Goal: Information Seeking & Learning: Check status

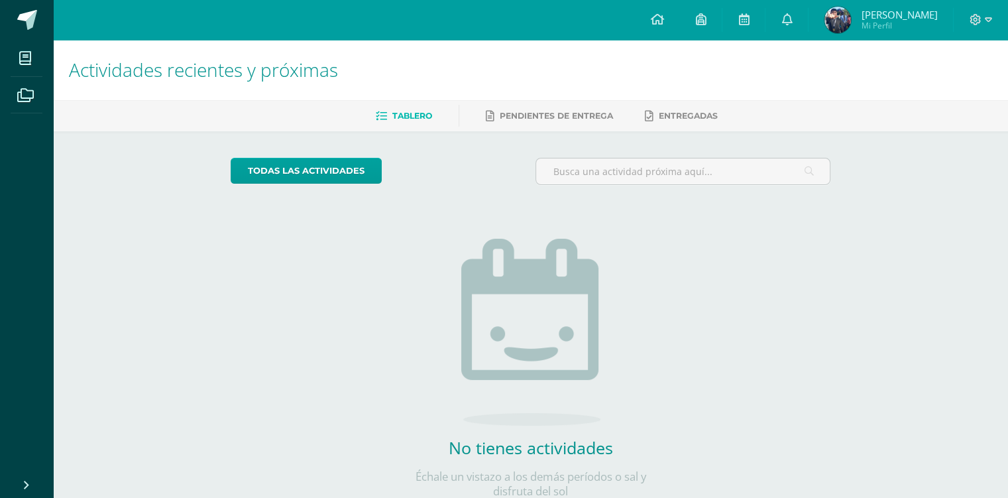
click at [866, 10] on span "Dereck Andres Mi Perfil" at bounding box center [881, 20] width 118 height 27
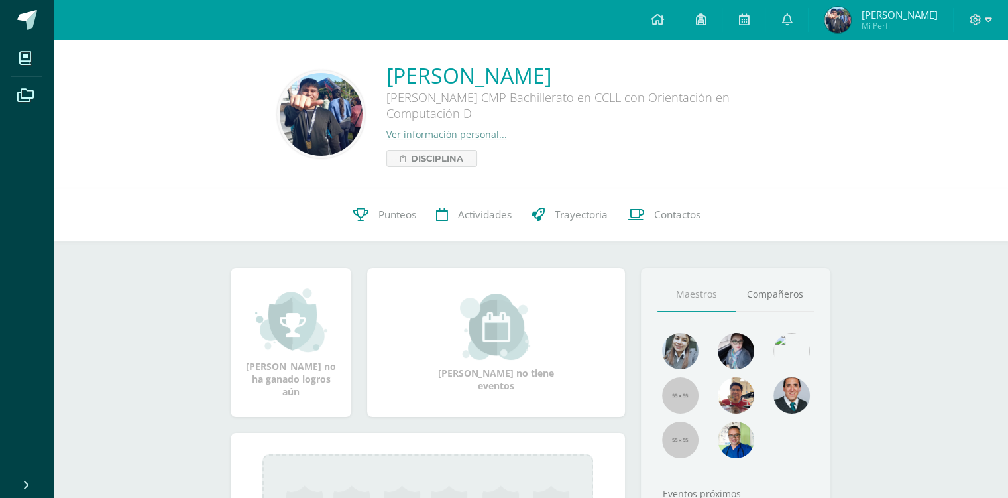
click at [412, 217] on span "Punteos" at bounding box center [398, 215] width 38 height 14
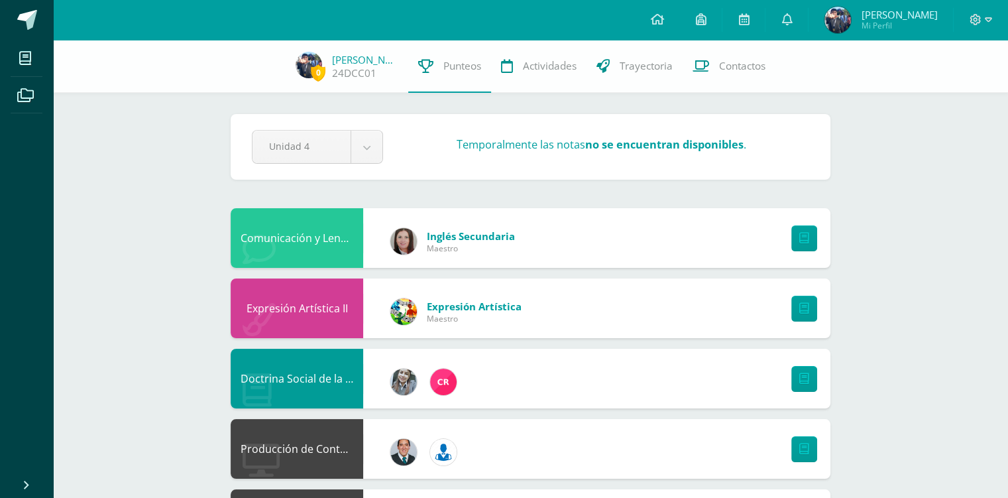
click at [416, 212] on div "Inglés Secundaria Maestro" at bounding box center [452, 242] width 151 height 60
click at [33, 19] on span at bounding box center [27, 20] width 20 height 20
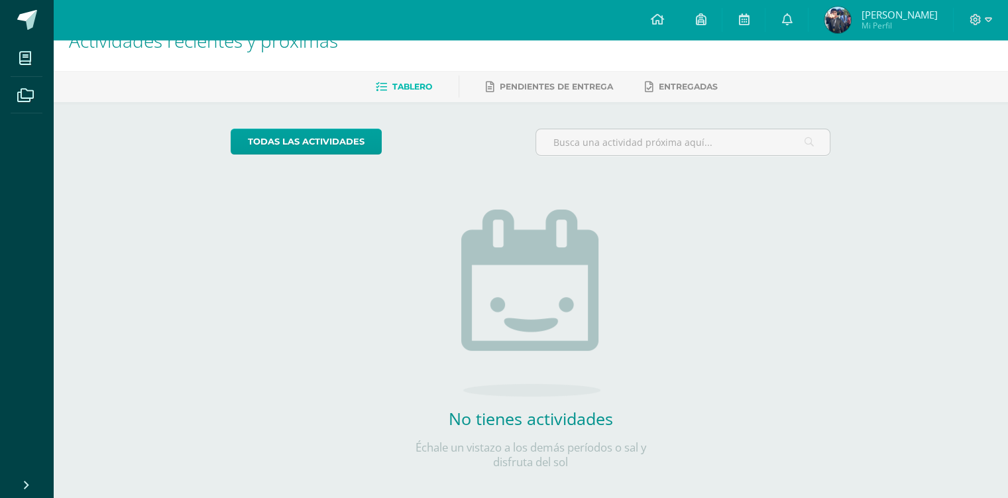
scroll to position [42, 0]
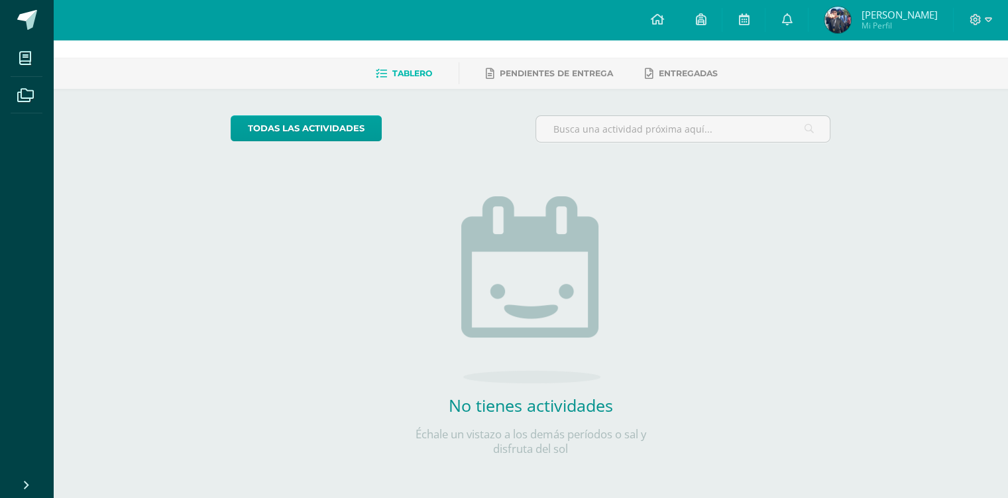
click at [581, 451] on p "Échale un vistazo a los demás períodos o sal y disfruta del sol" at bounding box center [530, 441] width 265 height 29
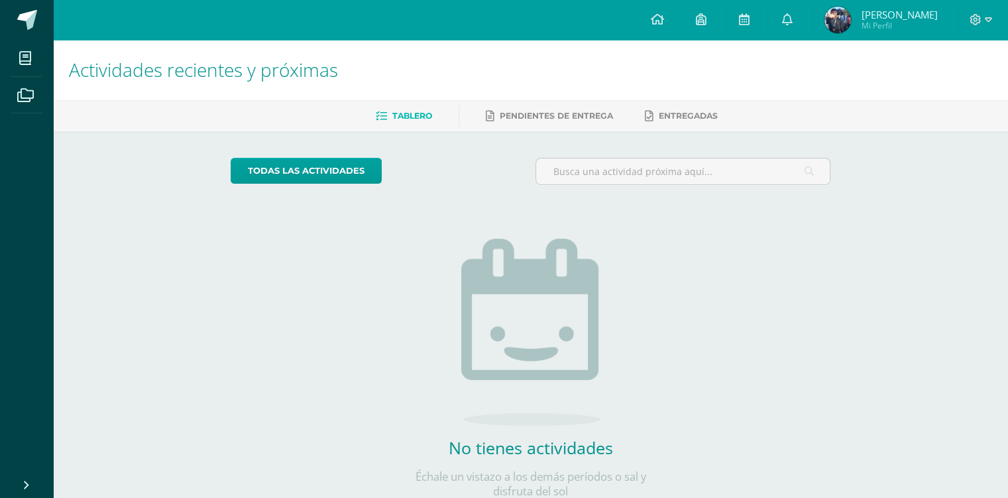
click at [867, 32] on span "[PERSON_NAME] Mi Perfil" at bounding box center [881, 20] width 118 height 27
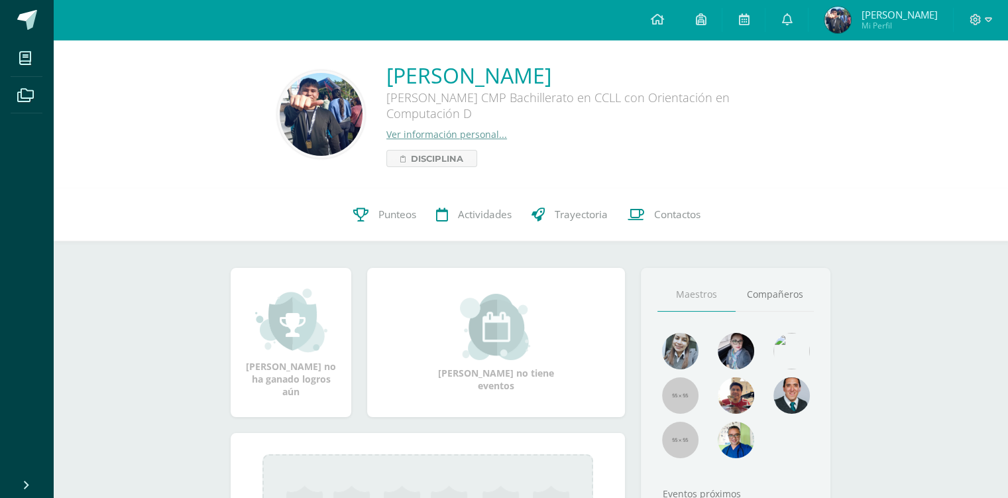
click at [374, 233] on link "Punteos" at bounding box center [384, 214] width 83 height 53
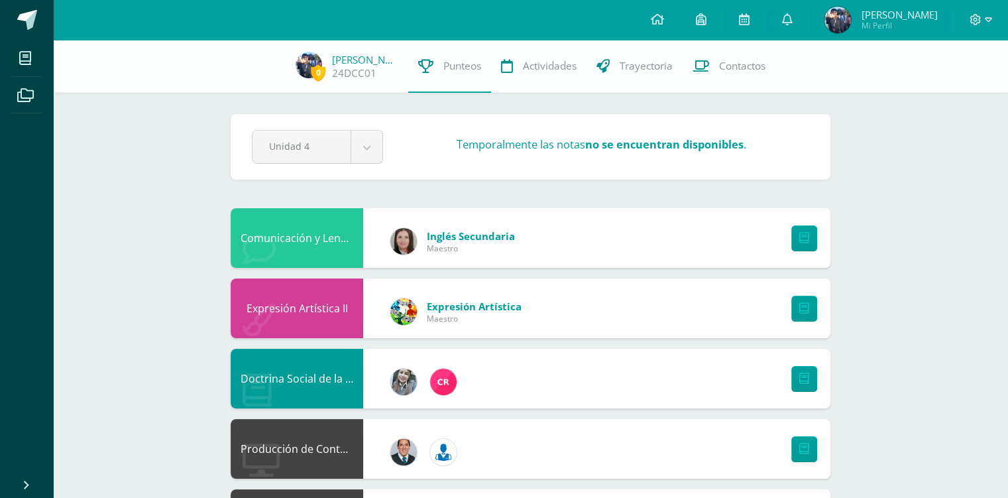
click at [664, 76] on link "Trayectoria" at bounding box center [635, 66] width 96 height 53
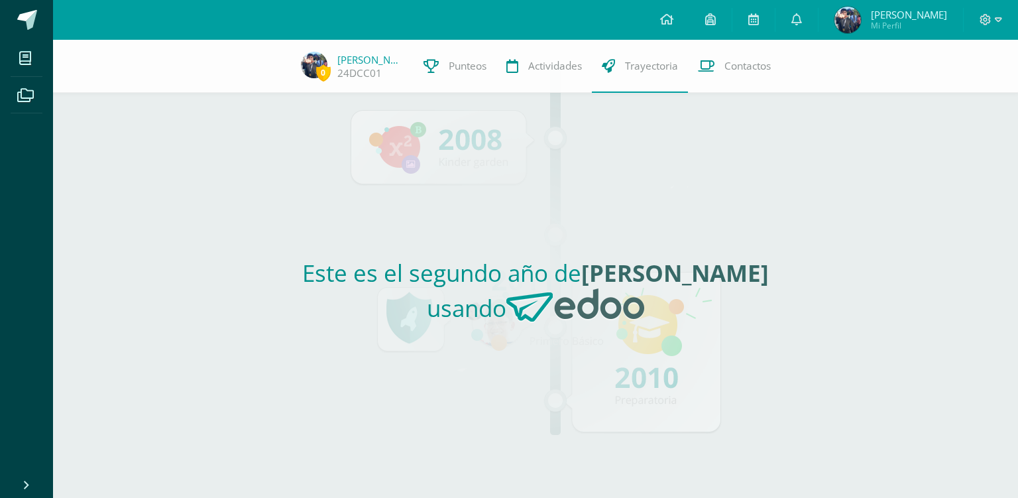
click at [572, 291] on img at bounding box center [576, 305] width 138 height 34
click at [558, 77] on link "Actividades" at bounding box center [544, 66] width 95 height 53
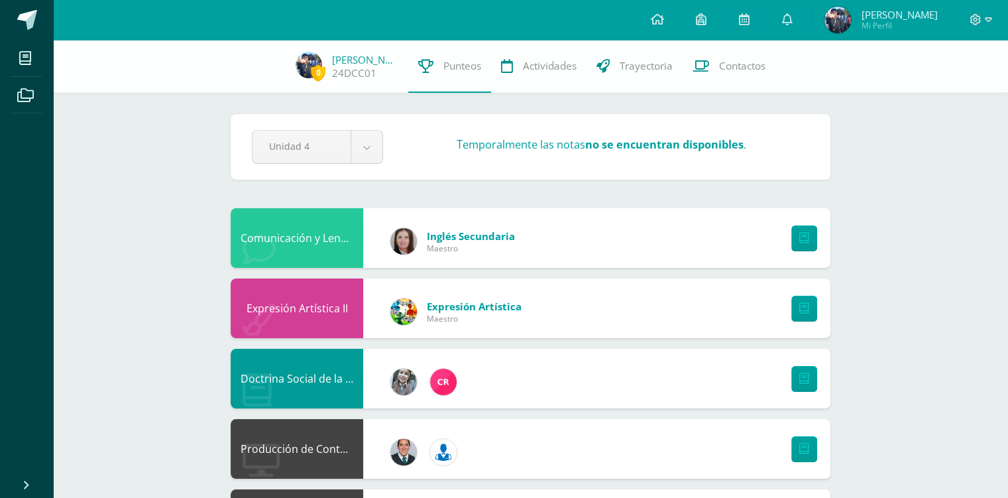
click at [27, 20] on span at bounding box center [27, 20] width 20 height 20
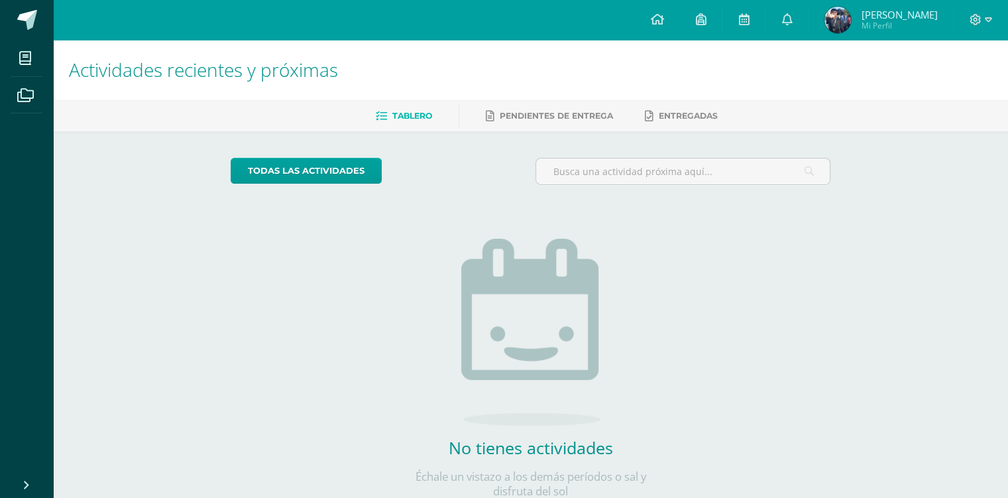
click at [872, 14] on span "[PERSON_NAME]" at bounding box center [899, 14] width 76 height 13
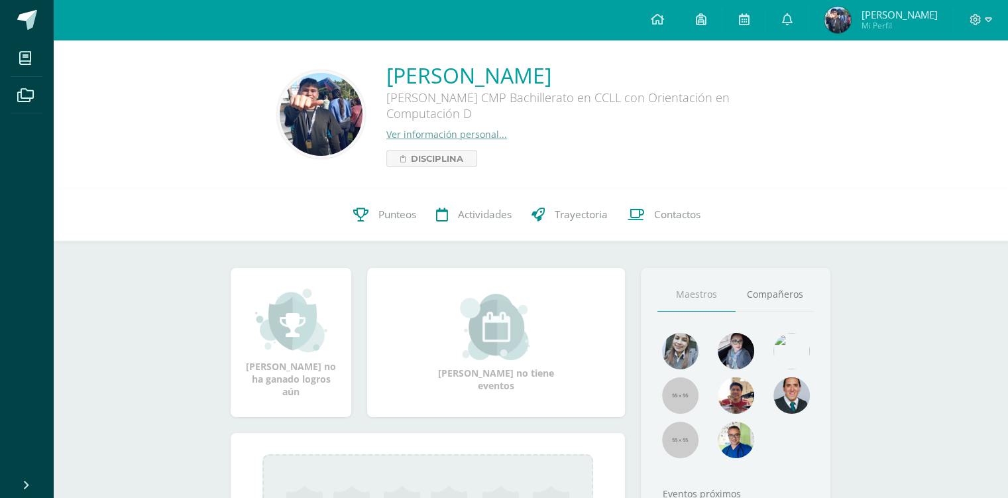
click at [379, 209] on span "Punteos" at bounding box center [398, 215] width 38 height 14
